Goal: Transaction & Acquisition: Obtain resource

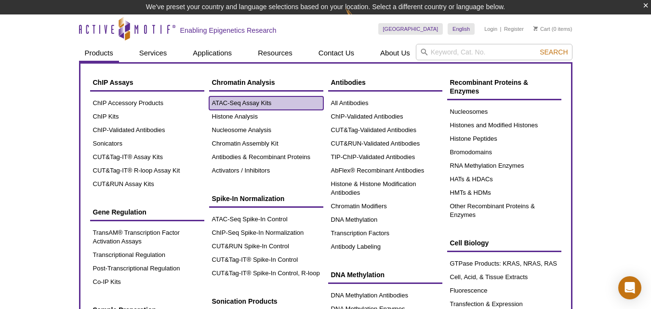
click at [226, 105] on link "ATAC-Seq Assay Kits" at bounding box center [266, 102] width 114 height 13
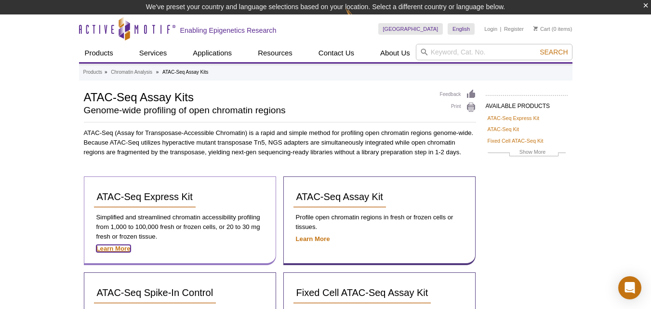
click at [121, 248] on strong "Learn More" at bounding box center [113, 248] width 34 height 7
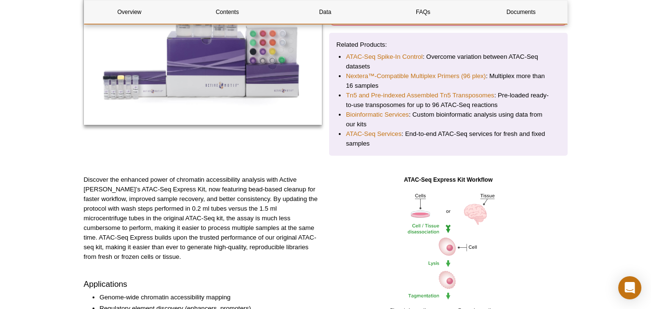
scroll to position [205, 0]
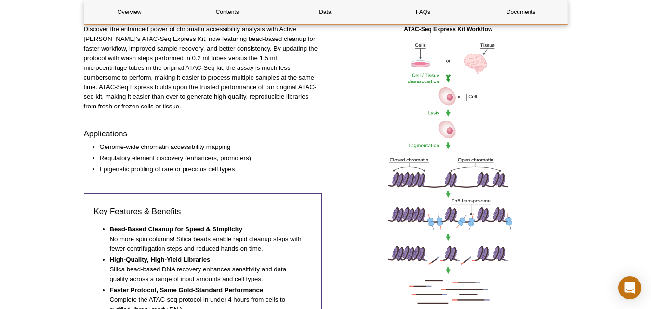
drag, startPoint x: 655, startPoint y: 12, endPoint x: 657, endPoint y: 62, distance: 50.2
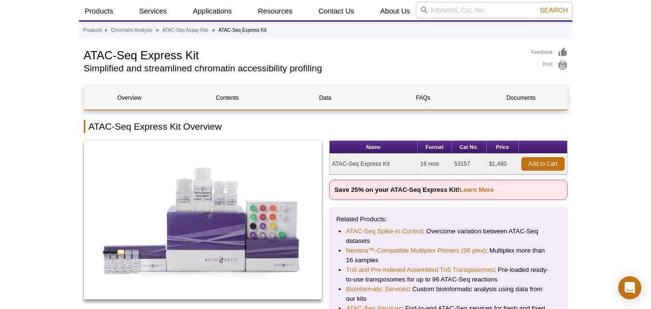
scroll to position [0, 0]
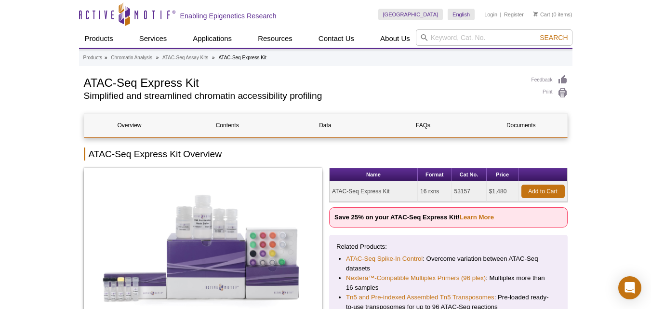
drag, startPoint x: 331, startPoint y: 191, endPoint x: 514, endPoint y: 185, distance: 182.7
click at [514, 185] on tr "ATAC-Seq Express Kit 16 rxns 53157 $1,480 Add to Cart" at bounding box center [449, 191] width 238 height 21
drag, startPoint x: 335, startPoint y: 216, endPoint x: 459, endPoint y: 216, distance: 123.3
click at [459, 216] on strong "Save 25% on your ATAC-Seq Express Kit! Learn More" at bounding box center [413, 216] width 159 height 7
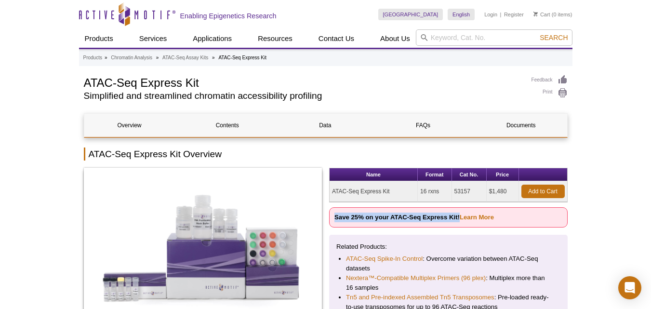
copy strong "Save 25% on your ATAC-Seq Express Kit!"
